Goal: Go to known website: Access a specific website the user already knows

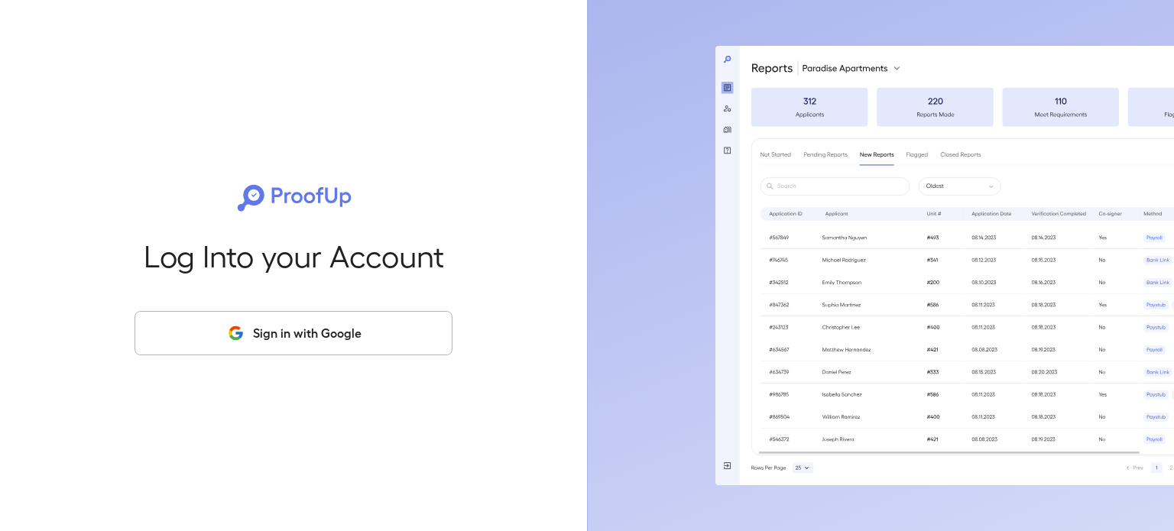
click at [385, 342] on button "Sign in with Google" at bounding box center [294, 333] width 318 height 44
click at [312, 328] on button "Sign in with Google" at bounding box center [294, 333] width 318 height 44
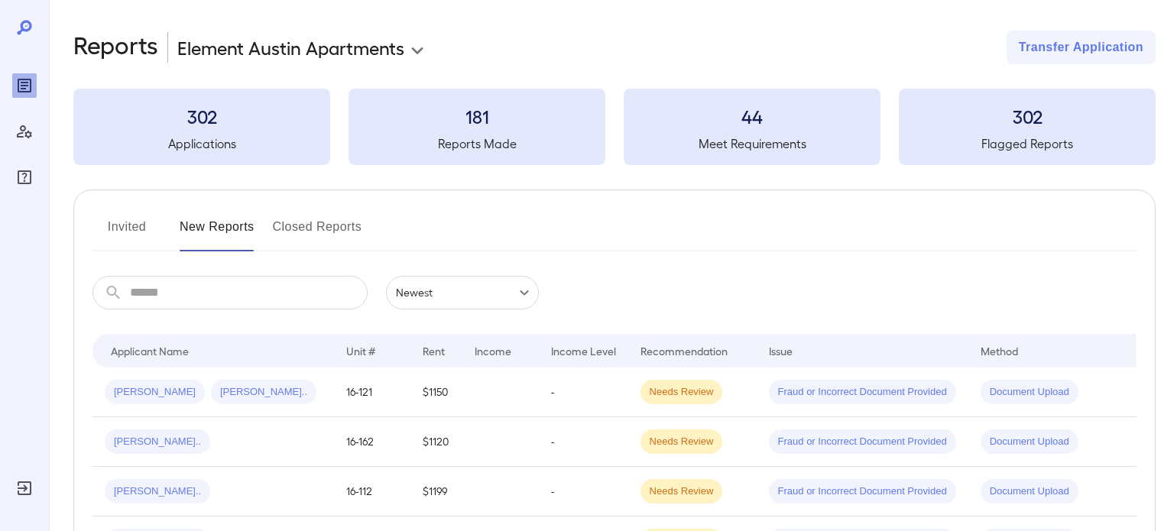
click at [374, 43] on body "**********" at bounding box center [587, 265] width 1174 height 531
